Goal: Check status: Check status

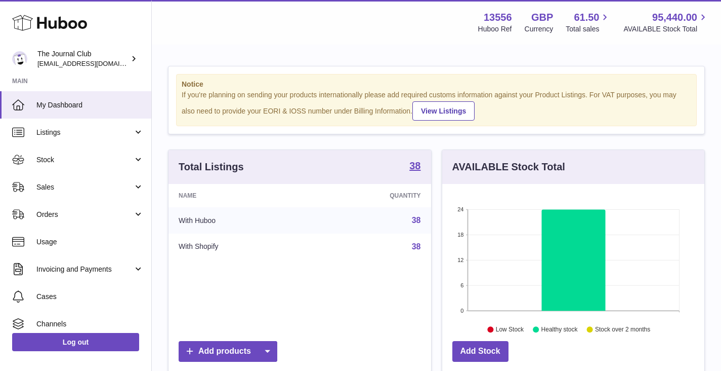
scroll to position [158, 262]
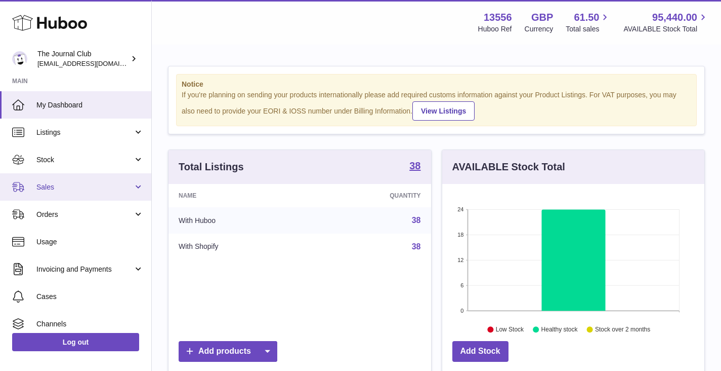
click at [63, 186] on span "Sales" at bounding box center [84, 187] width 97 height 10
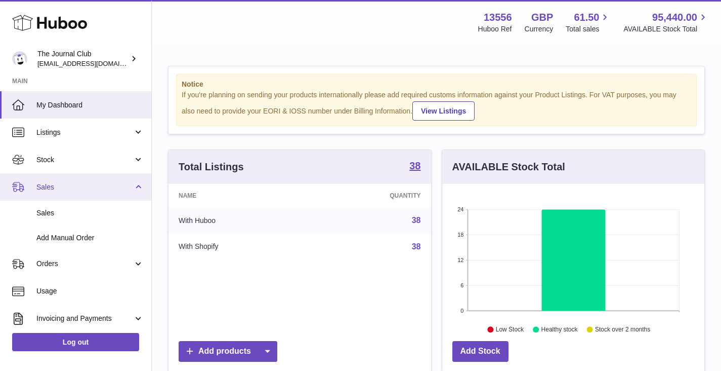
click at [54, 188] on span "Sales" at bounding box center [84, 187] width 97 height 10
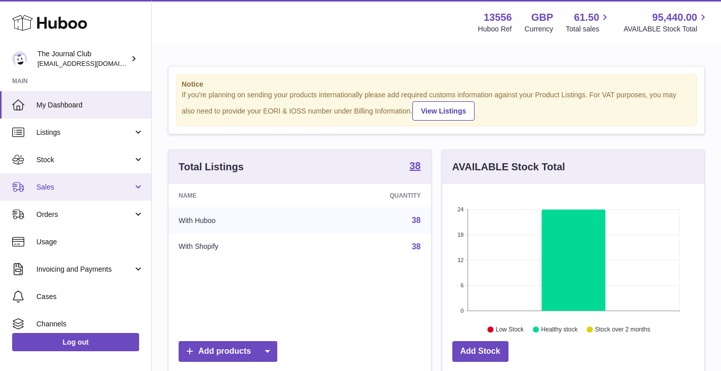
click at [62, 189] on span "Sales" at bounding box center [84, 187] width 97 height 10
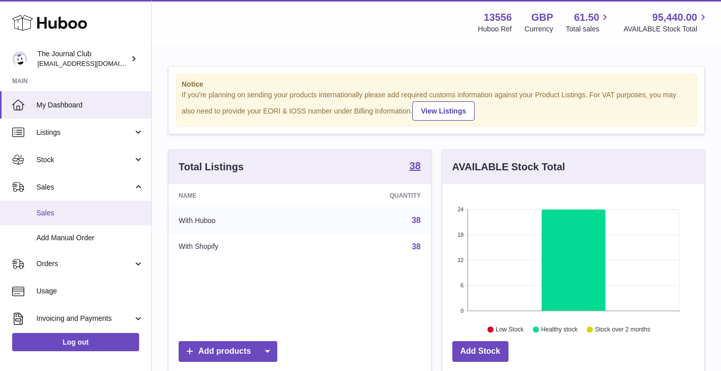
click at [61, 215] on span "Sales" at bounding box center [89, 213] width 107 height 10
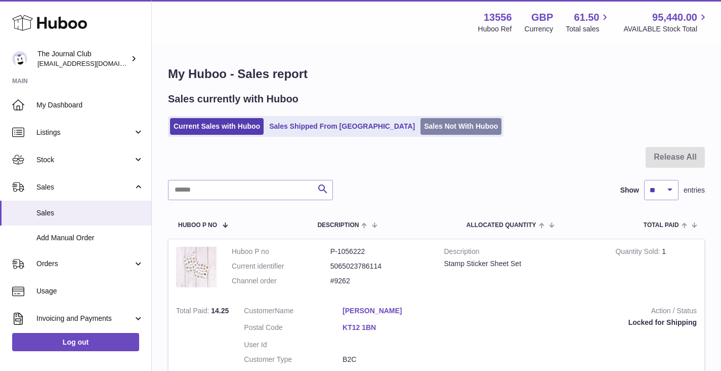
click at [421, 129] on link "Sales Not With Huboo" at bounding box center [461, 126] width 81 height 17
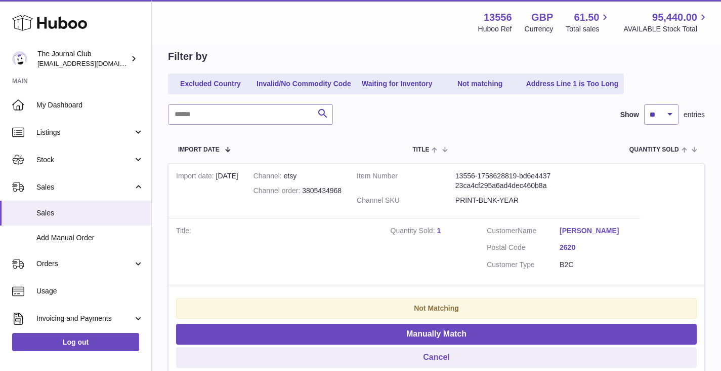
scroll to position [167, 0]
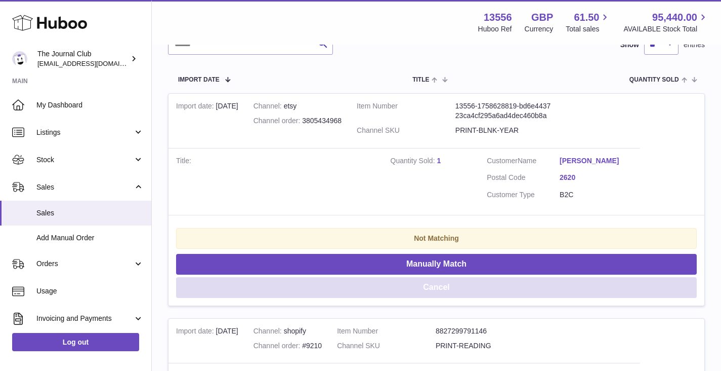
click at [436, 287] on button "Cancel" at bounding box center [436, 287] width 521 height 21
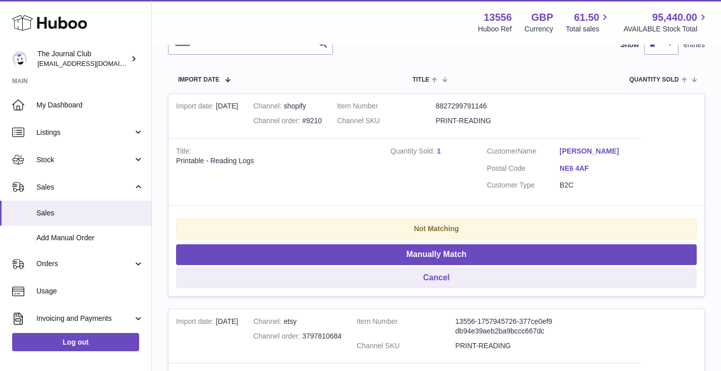
click at [434, 271] on button "Cancel" at bounding box center [436, 277] width 521 height 21
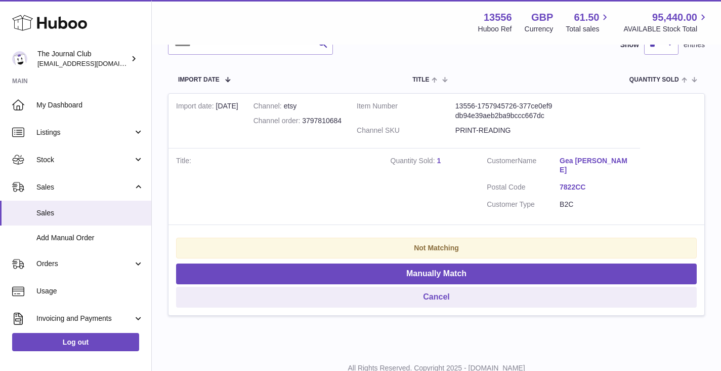
click at [437, 290] on button "Cancel" at bounding box center [436, 296] width 521 height 21
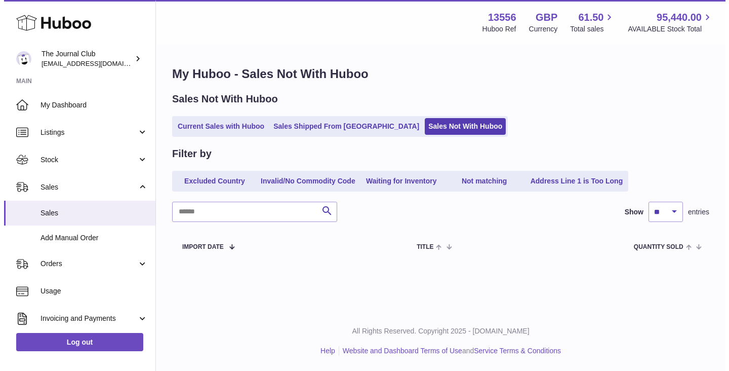
scroll to position [0, 0]
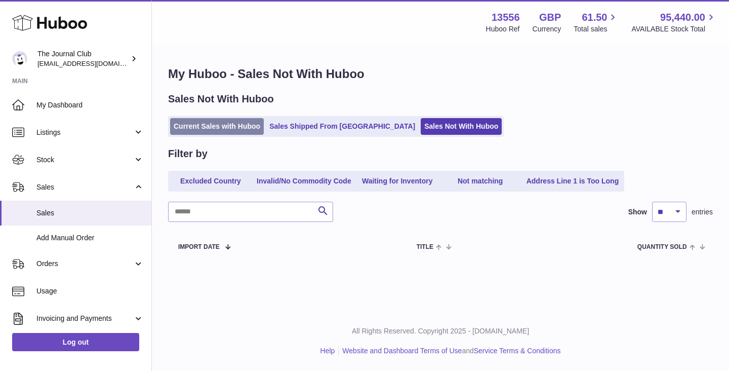
click at [226, 128] on link "Current Sales with Huboo" at bounding box center [217, 126] width 94 height 17
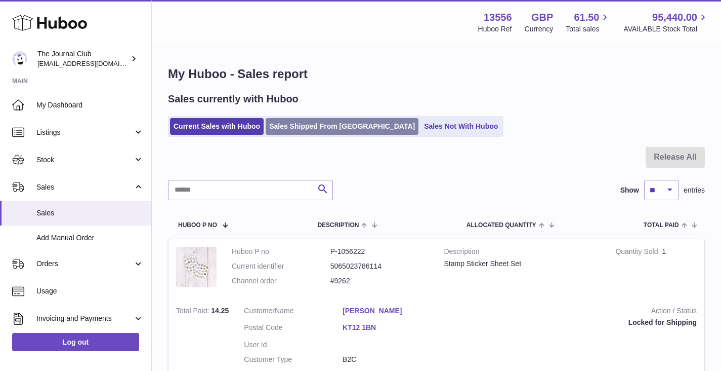
click at [291, 130] on link "Sales Shipped From [GEOGRAPHIC_DATA]" at bounding box center [342, 126] width 153 height 17
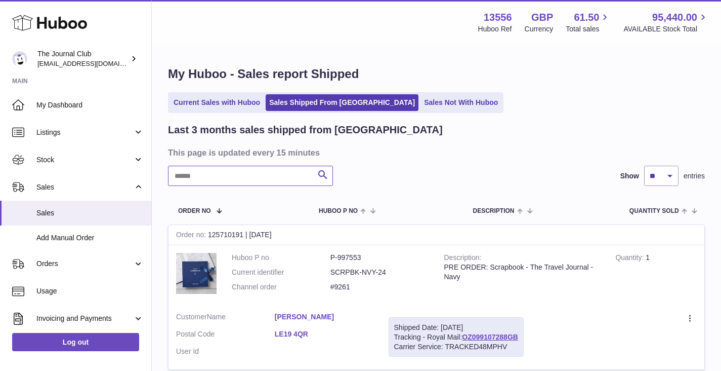
click at [212, 179] on input "text" at bounding box center [250, 176] width 165 height 20
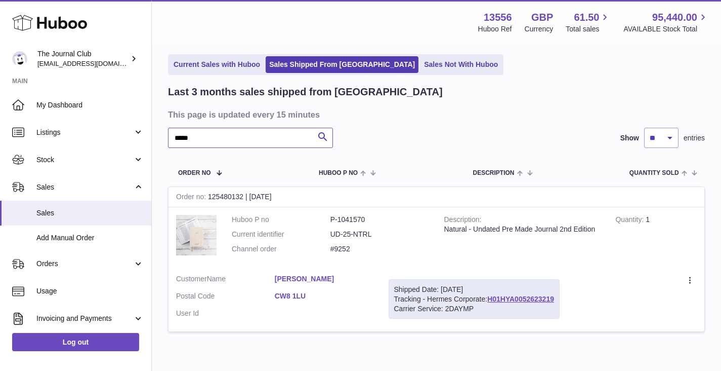
scroll to position [87, 0]
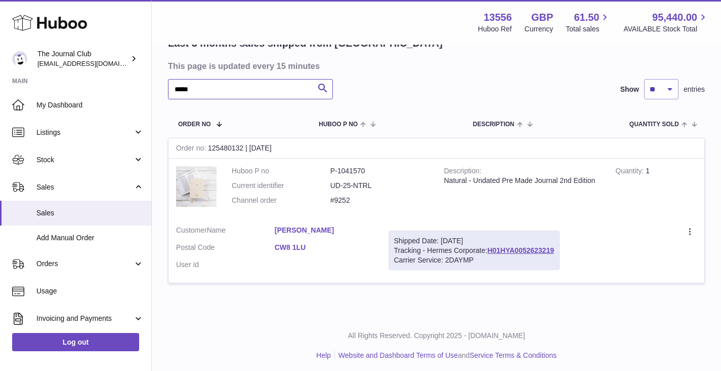
type input "*****"
click at [588, 229] on div "Create a ticket Duplicate Order" at bounding box center [636, 231] width 122 height 13
drag, startPoint x: 560, startPoint y: 247, endPoint x: 492, endPoint y: 249, distance: 67.8
click at [492, 249] on div "Shipped Date: [DATE] Tracking - Hermes Corporate: H01HYA0052623219 Carrier Serv…" at bounding box center [474, 250] width 171 height 40
copy div "H01HYA0052623219"
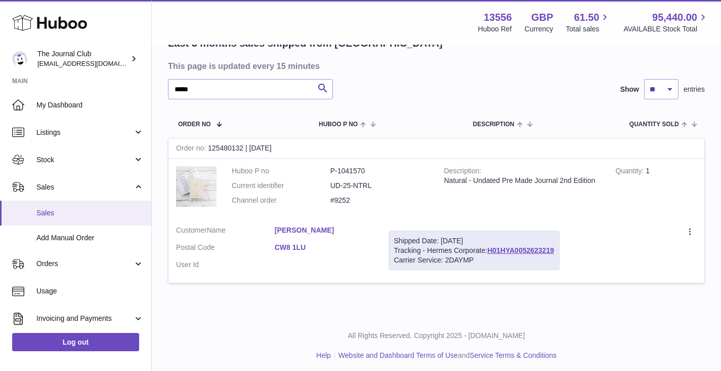
click at [61, 217] on link "Sales" at bounding box center [75, 212] width 151 height 25
